Goal: Task Accomplishment & Management: Manage account settings

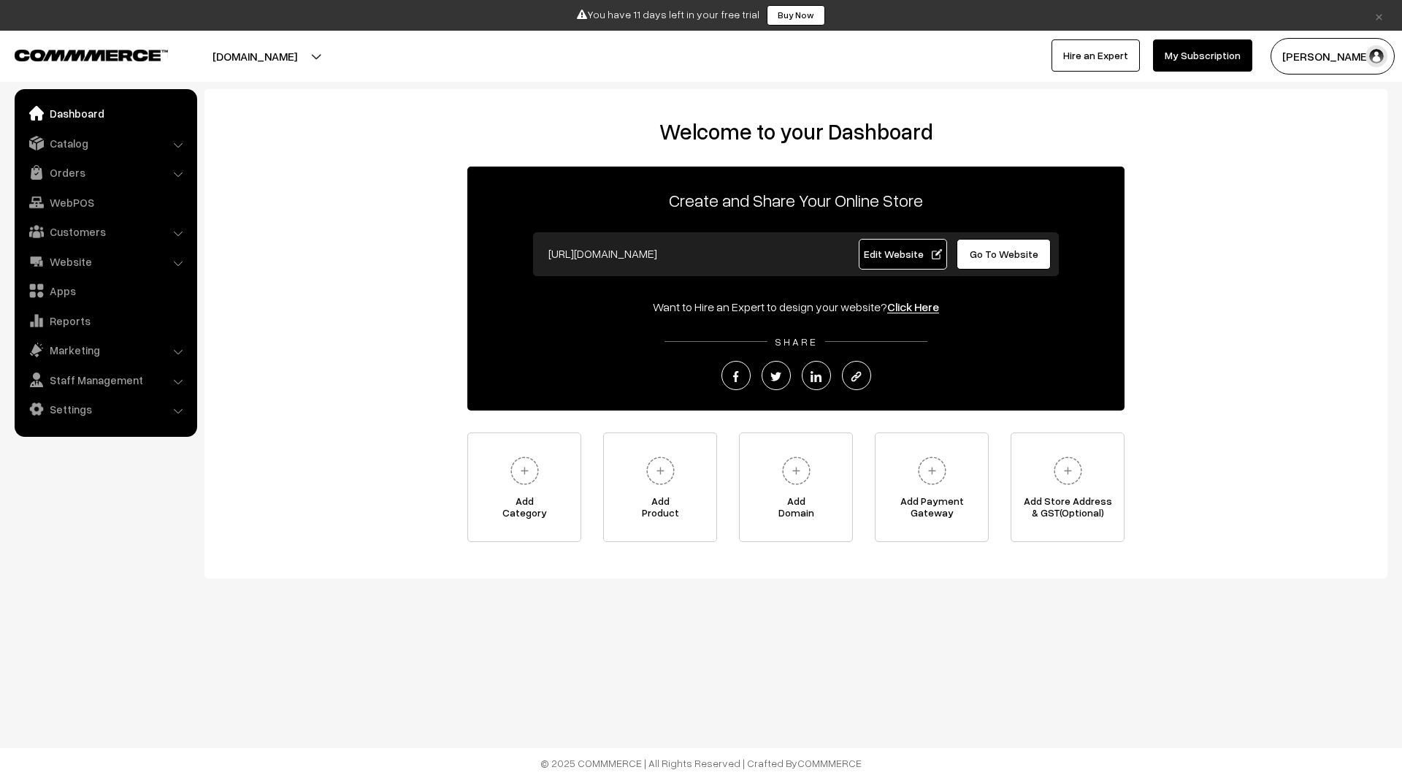
click at [905, 251] on span "Edit Website" at bounding box center [903, 254] width 78 height 12
click at [115, 410] on link "Settings" at bounding box center [105, 409] width 174 height 26
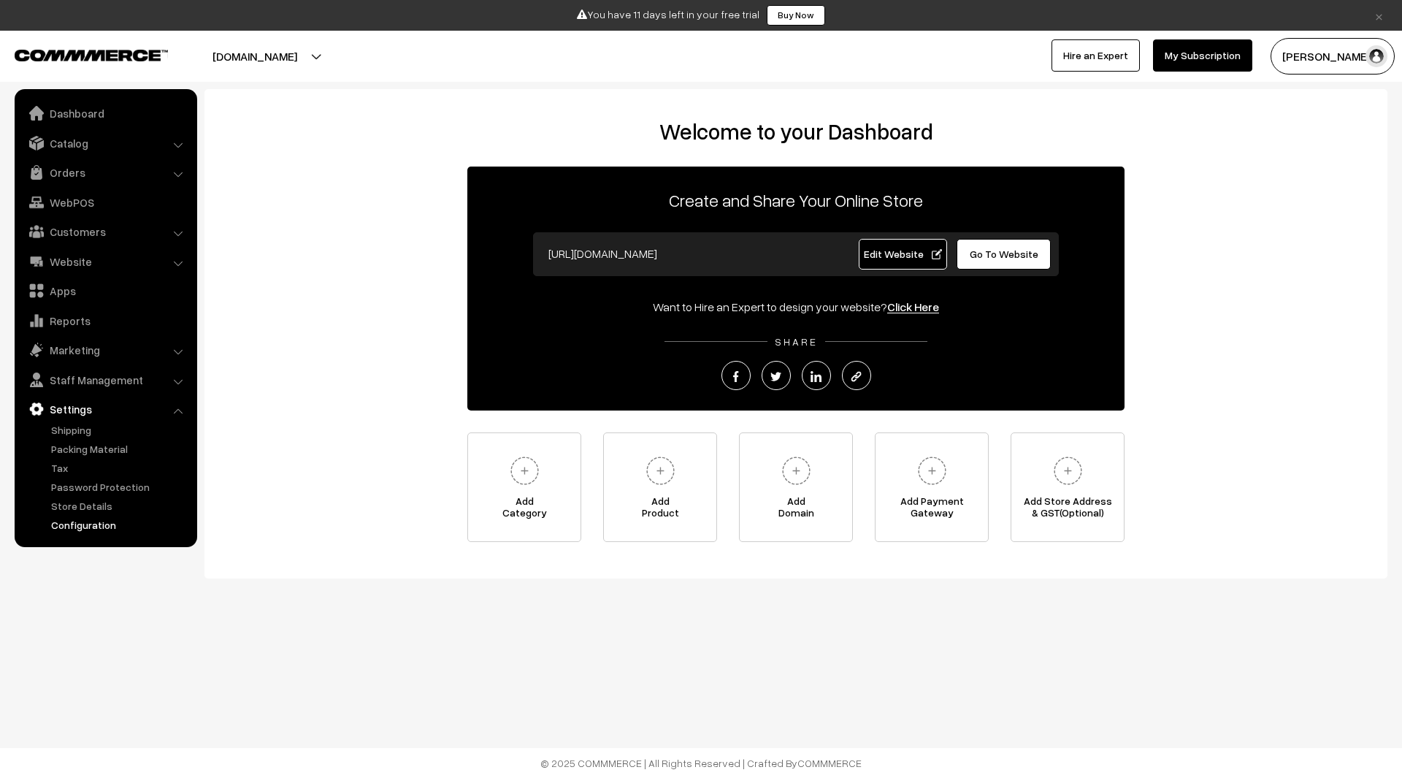
click at [104, 530] on link "Configuration" at bounding box center [119, 524] width 145 height 15
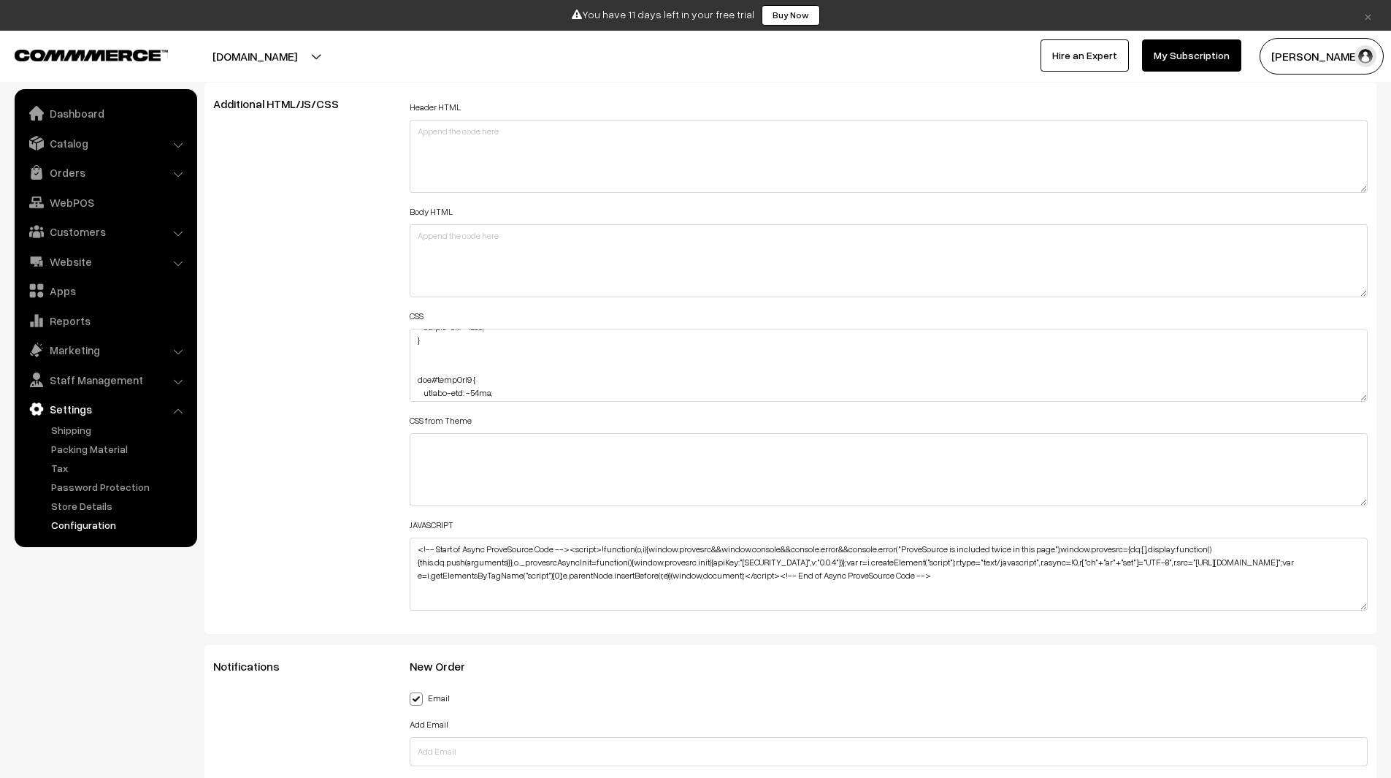
scroll to position [1643, 0]
click at [63, 107] on link "Dashboard" at bounding box center [105, 113] width 174 height 26
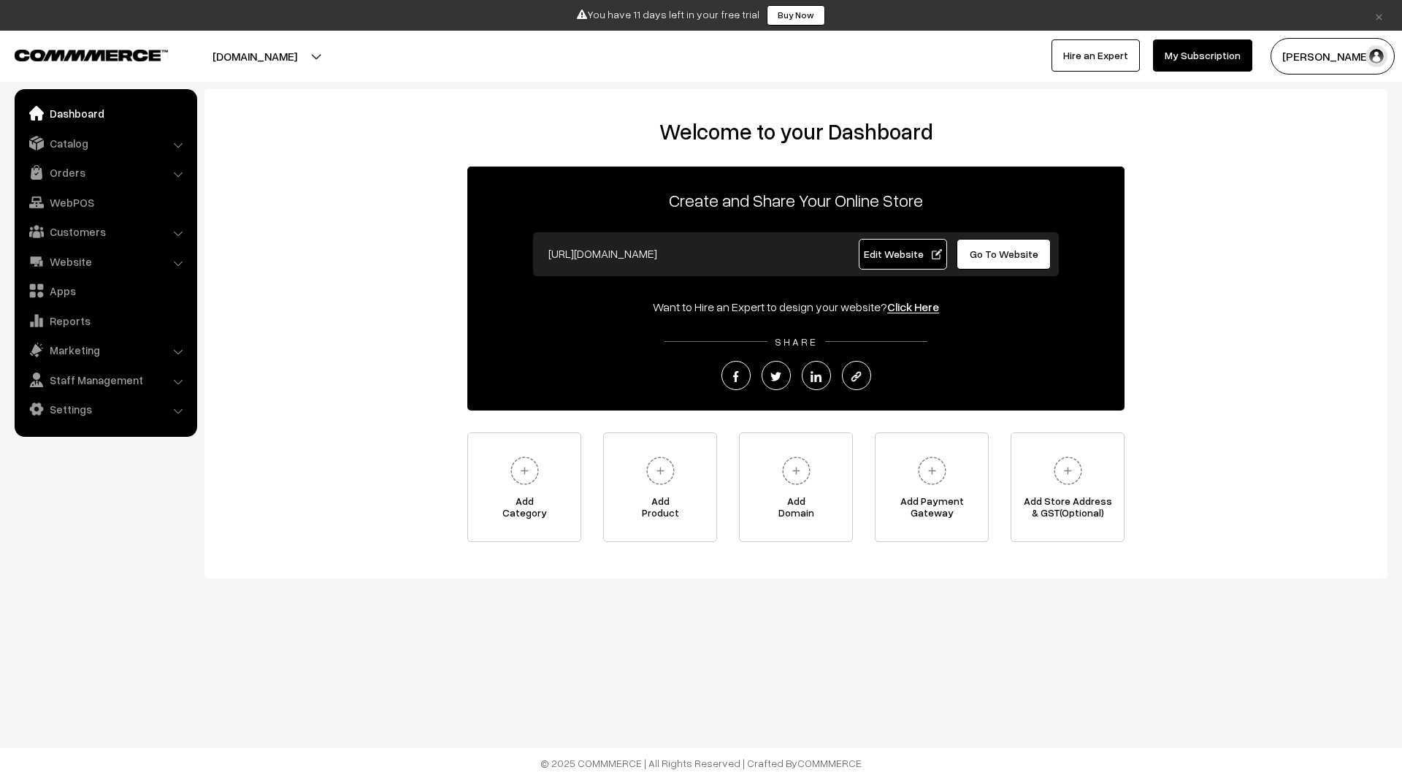
click at [909, 256] on span "Edit Website" at bounding box center [903, 254] width 78 height 12
click at [95, 403] on link "Settings" at bounding box center [105, 409] width 174 height 26
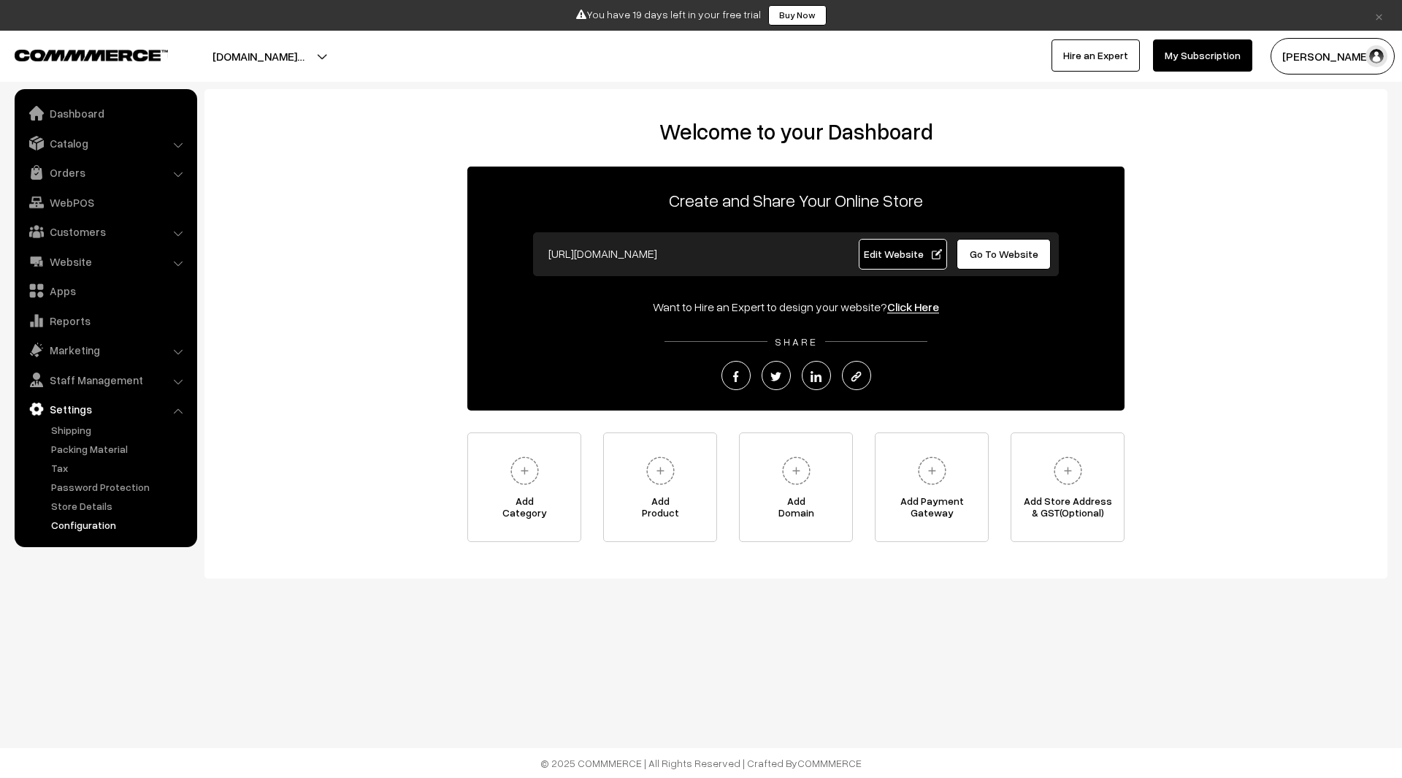
click at [89, 527] on link "Configuration" at bounding box center [119, 524] width 145 height 15
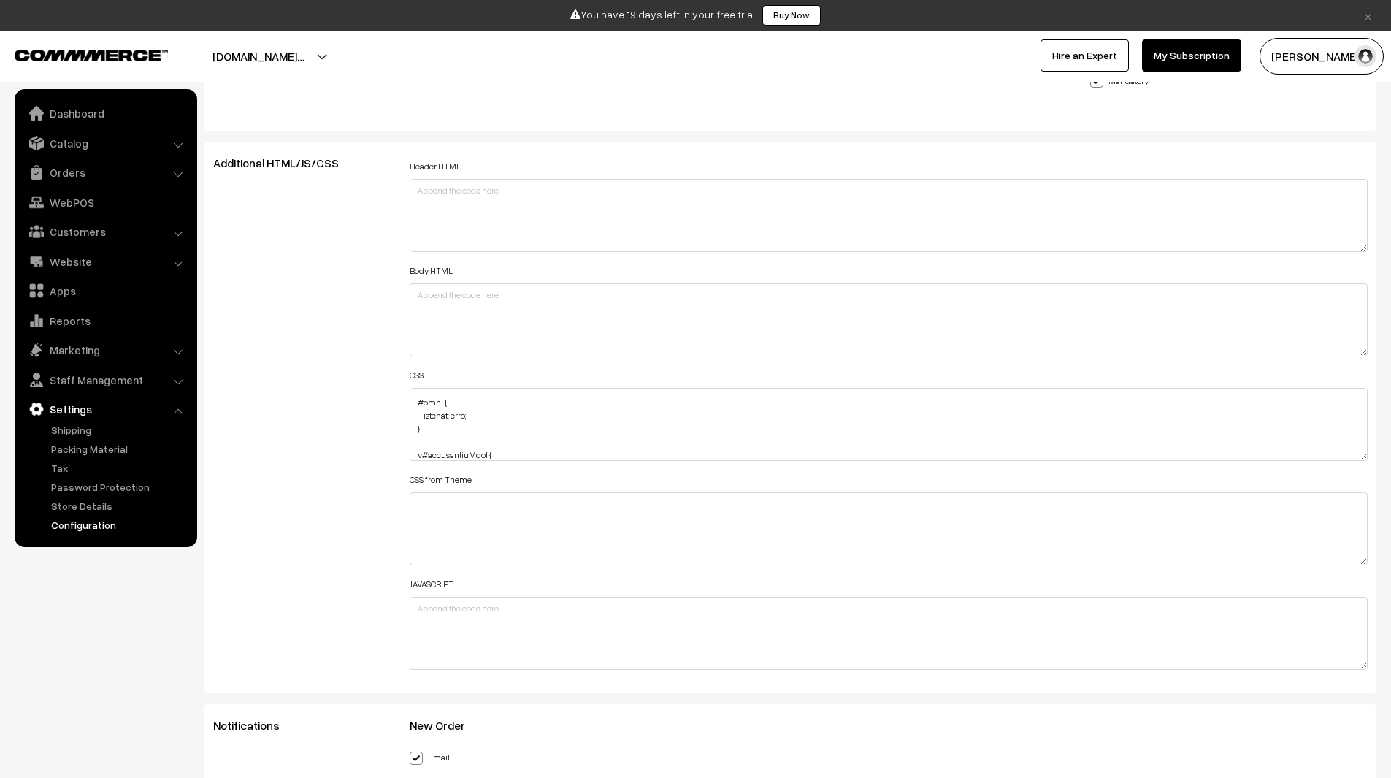
scroll to position [349, 0]
drag, startPoint x: 1363, startPoint y: 459, endPoint x: 1362, endPoint y: 705, distance: 246.1
click at [1362, 605] on textarea at bounding box center [889, 497] width 959 height 218
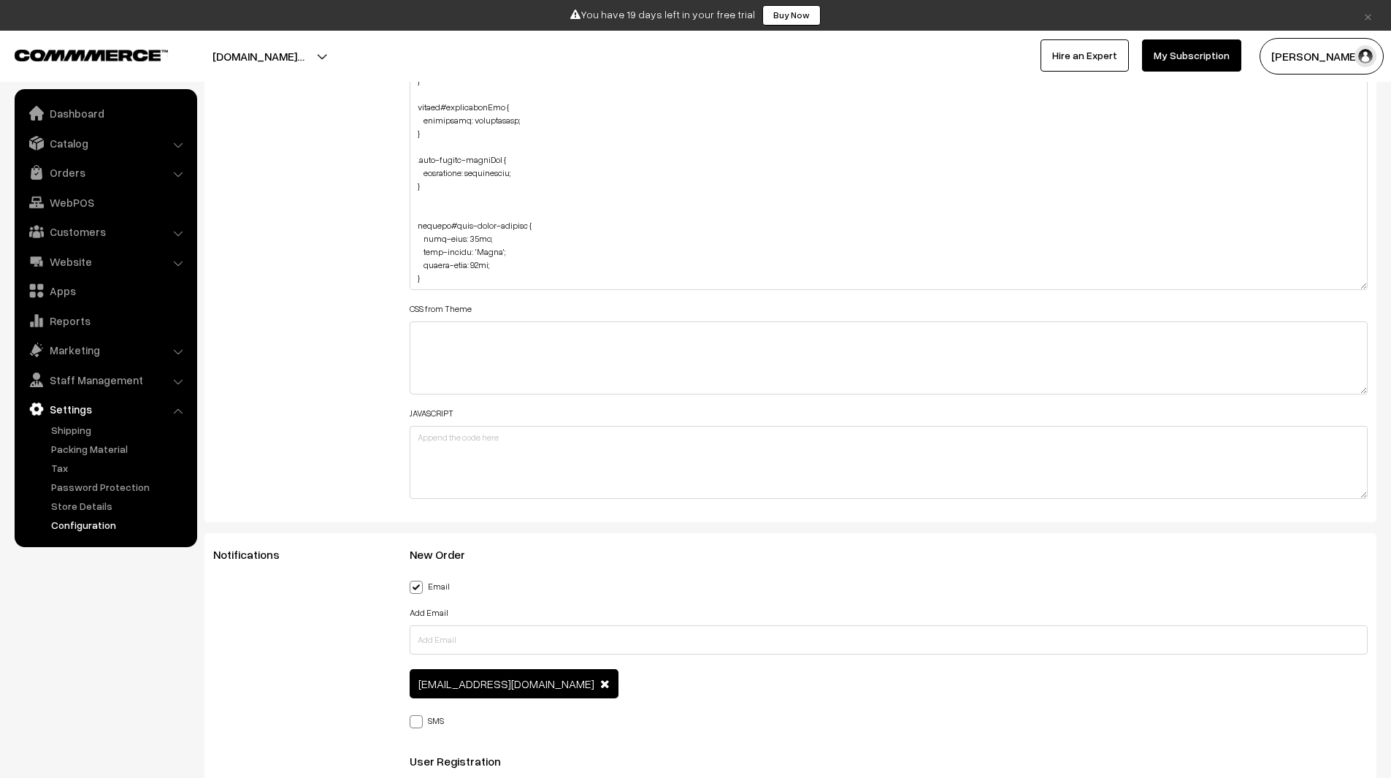
scroll to position [1992, 0]
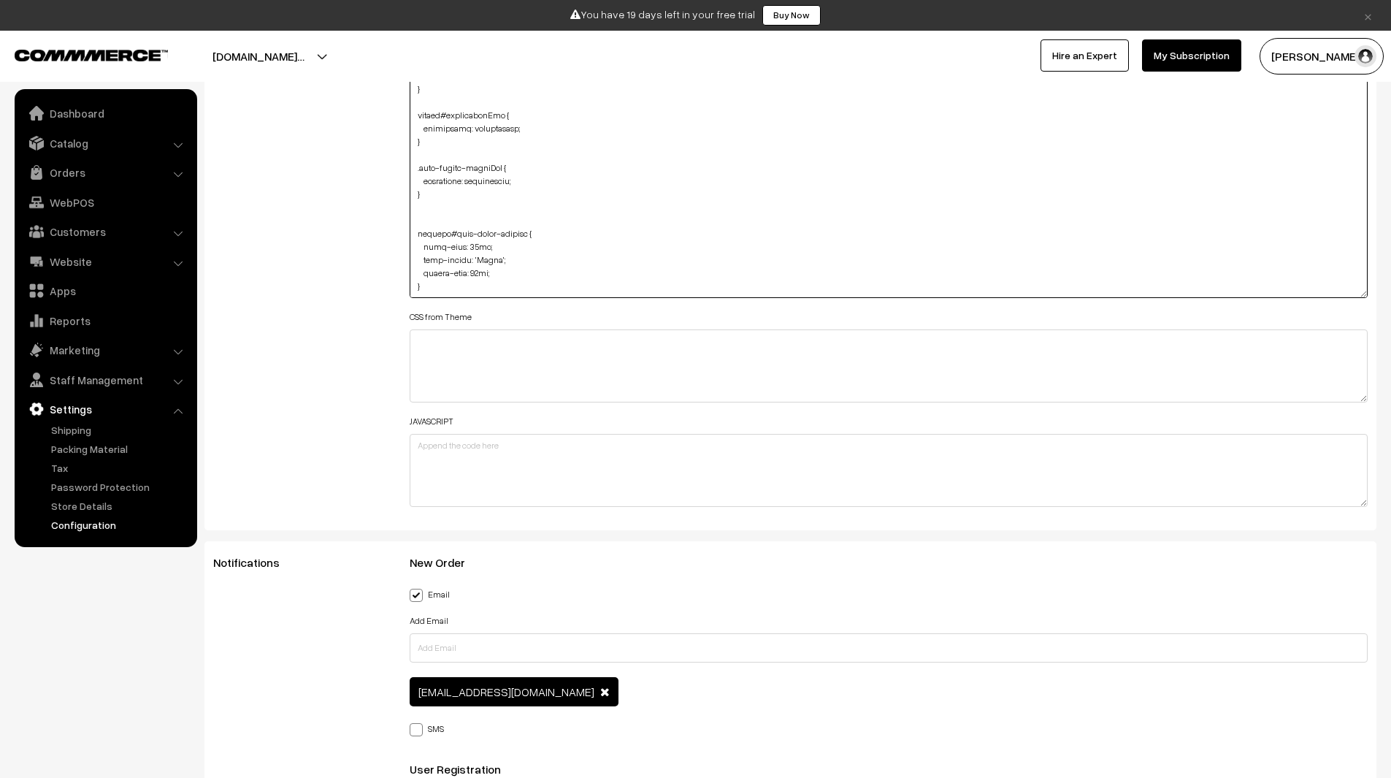
click at [488, 285] on textarea at bounding box center [889, 138] width 959 height 319
paste textarea "footer-section"
paste textarea "header-logo-container-2"
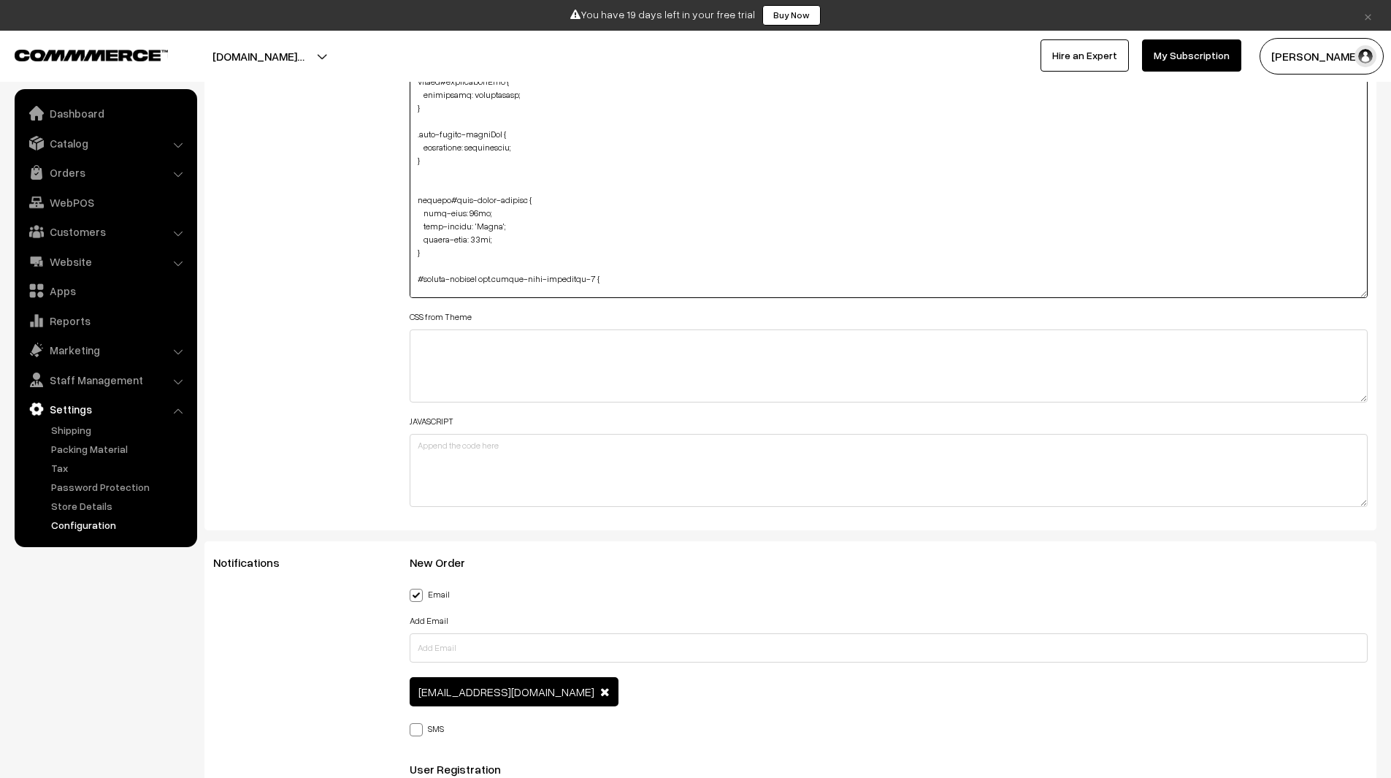
scroll to position [1499, 0]
click at [888, 283] on textarea at bounding box center [889, 138] width 959 height 319
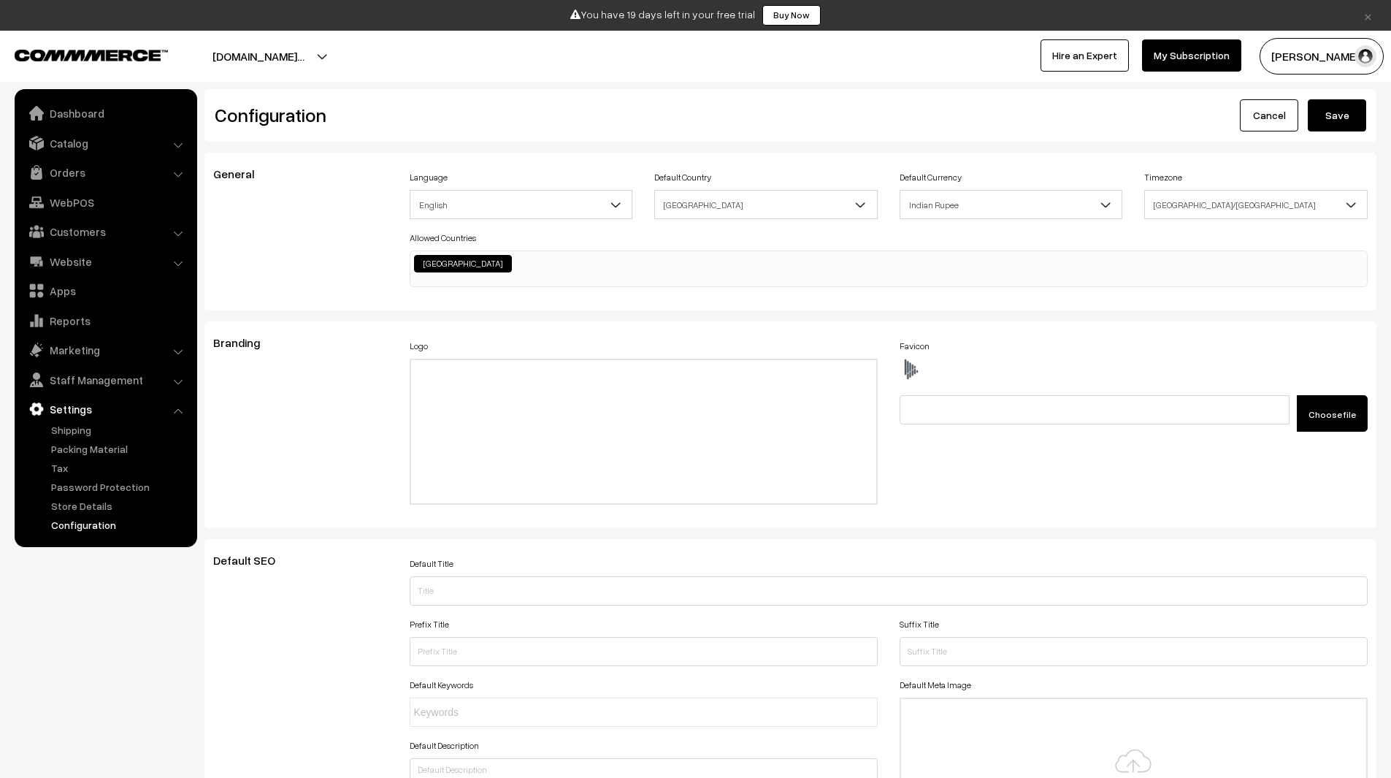
scroll to position [1, 0]
type textarea ".home-page #headerBottom { background: transparent !important; margin-top: 26px…"
click at [1349, 112] on button "Save" at bounding box center [1337, 115] width 58 height 32
